Goal: Information Seeking & Learning: Learn about a topic

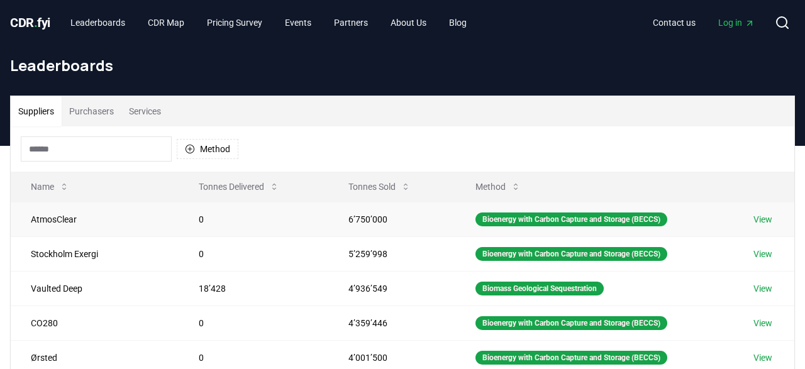
scroll to position [79, 0]
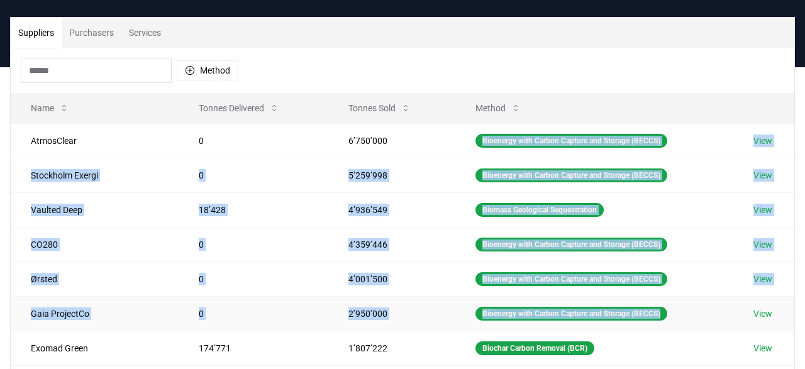
drag, startPoint x: 446, startPoint y: 135, endPoint x: 680, endPoint y: 315, distance: 294.8
click at [680, 315] on tbody "AtmosClear 0 6’750’000 Bioenergy with Carbon Capture and Storage (BECCS) View S…" at bounding box center [403, 296] width 784 height 346
click at [707, 315] on td "Bioenergy with Carbon Capture and Storage (BECCS)" at bounding box center [595, 313] width 278 height 35
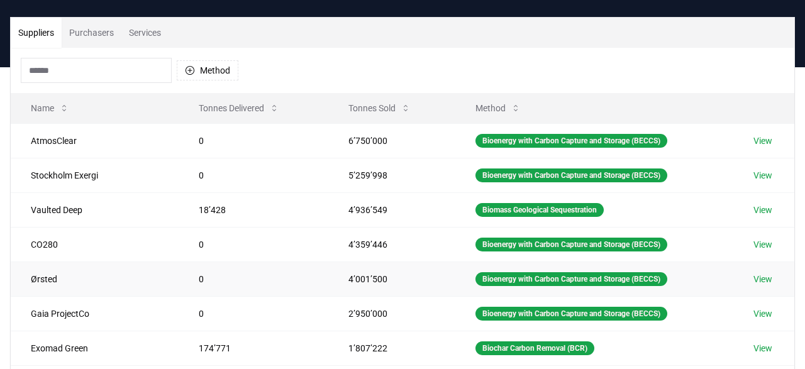
click at [762, 277] on link "View" at bounding box center [763, 279] width 19 height 13
